Goal: Register for event/course

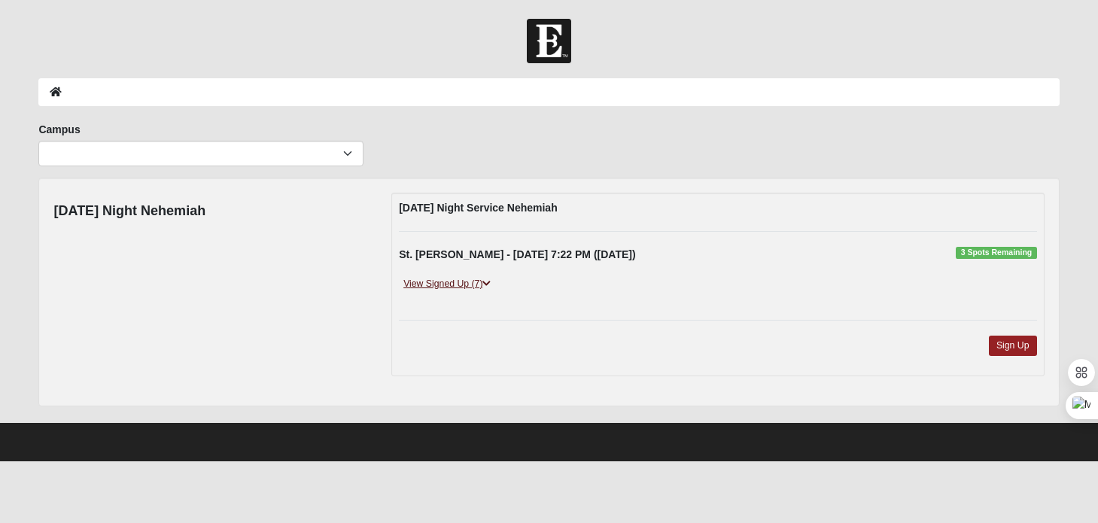
click at [442, 284] on link "View Signed Up (7)" at bounding box center [447, 284] width 96 height 16
